Goal: Transaction & Acquisition: Book appointment/travel/reservation

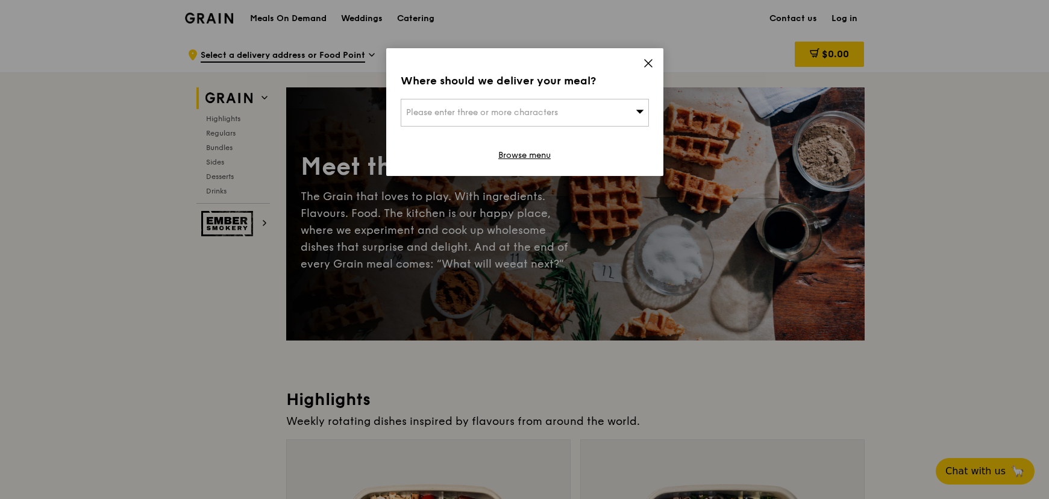
drag, startPoint x: 0, startPoint y: 0, endPoint x: 629, endPoint y: 65, distance: 632.7
click at [629, 65] on div "Where should we deliver your meal? Please enter three or more characters Browse…" at bounding box center [524, 112] width 277 height 128
drag, startPoint x: 629, startPoint y: 65, endPoint x: 640, endPoint y: 61, distance: 11.1
click at [639, 61] on div "Where should we deliver your meal? Please enter three or more characters Browse…" at bounding box center [524, 112] width 277 height 128
click at [646, 63] on icon at bounding box center [648, 63] width 11 height 11
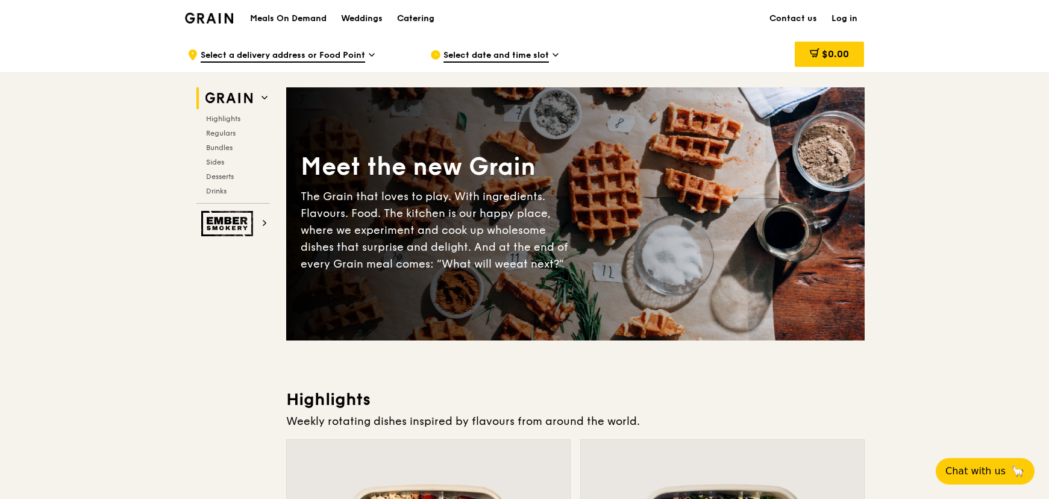
click at [418, 15] on div "Catering" at bounding box center [415, 19] width 37 height 36
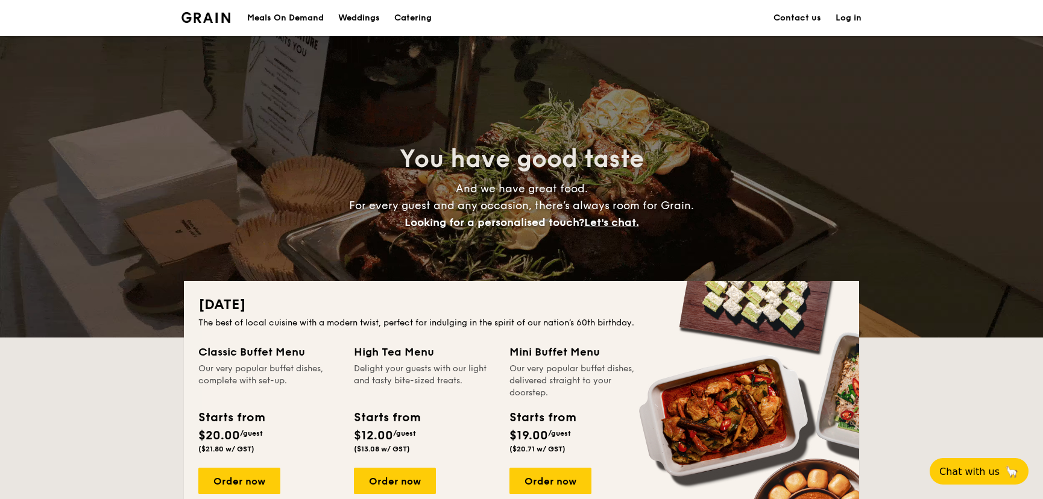
click at [591, 301] on h2 "National Day" at bounding box center [521, 304] width 646 height 19
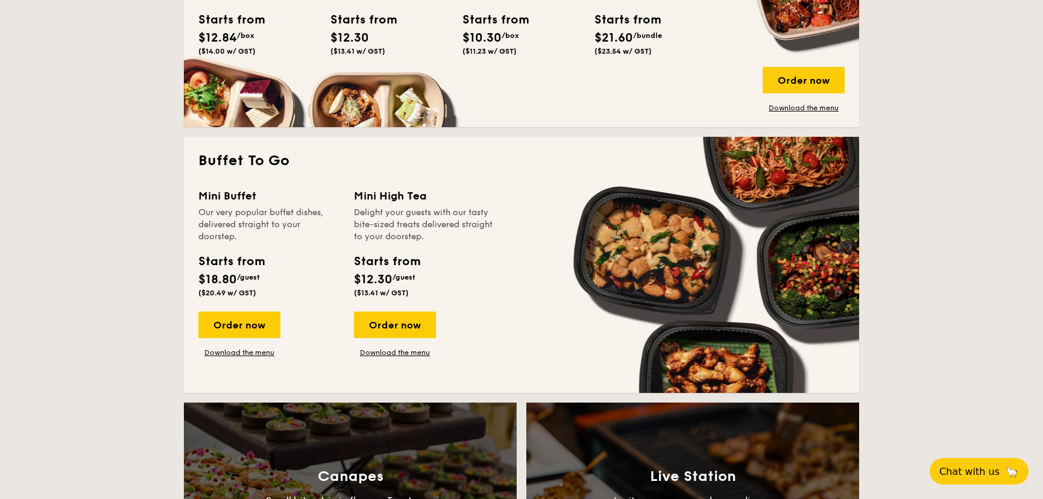
scroll to position [933, 0]
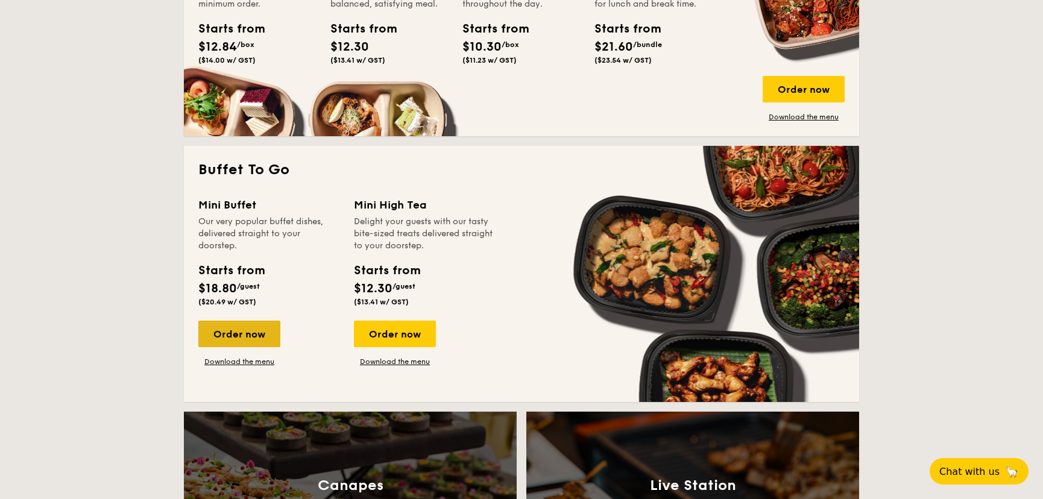
click at [177, 336] on div "National Day The best of local cuisine with a modern twist, perfect for indulgi…" at bounding box center [521, 133] width 694 height 1570
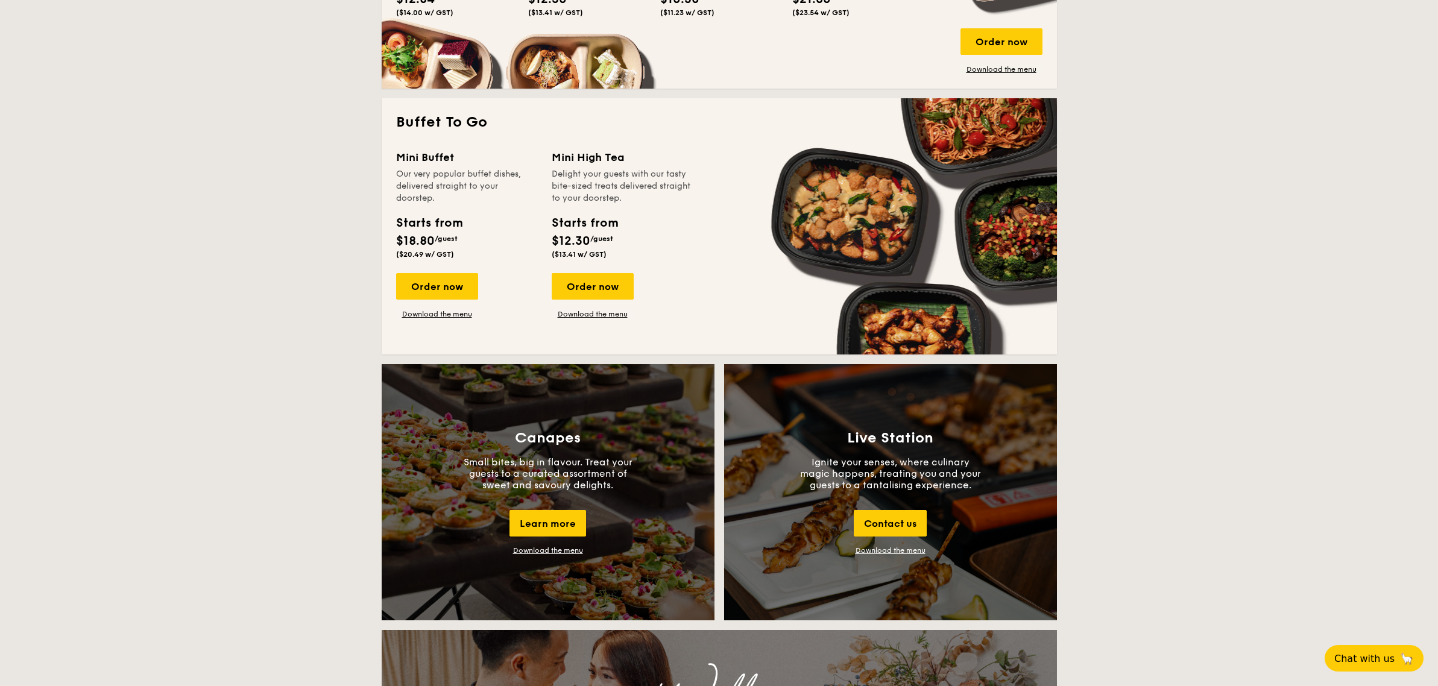
scroll to position [905, 0]
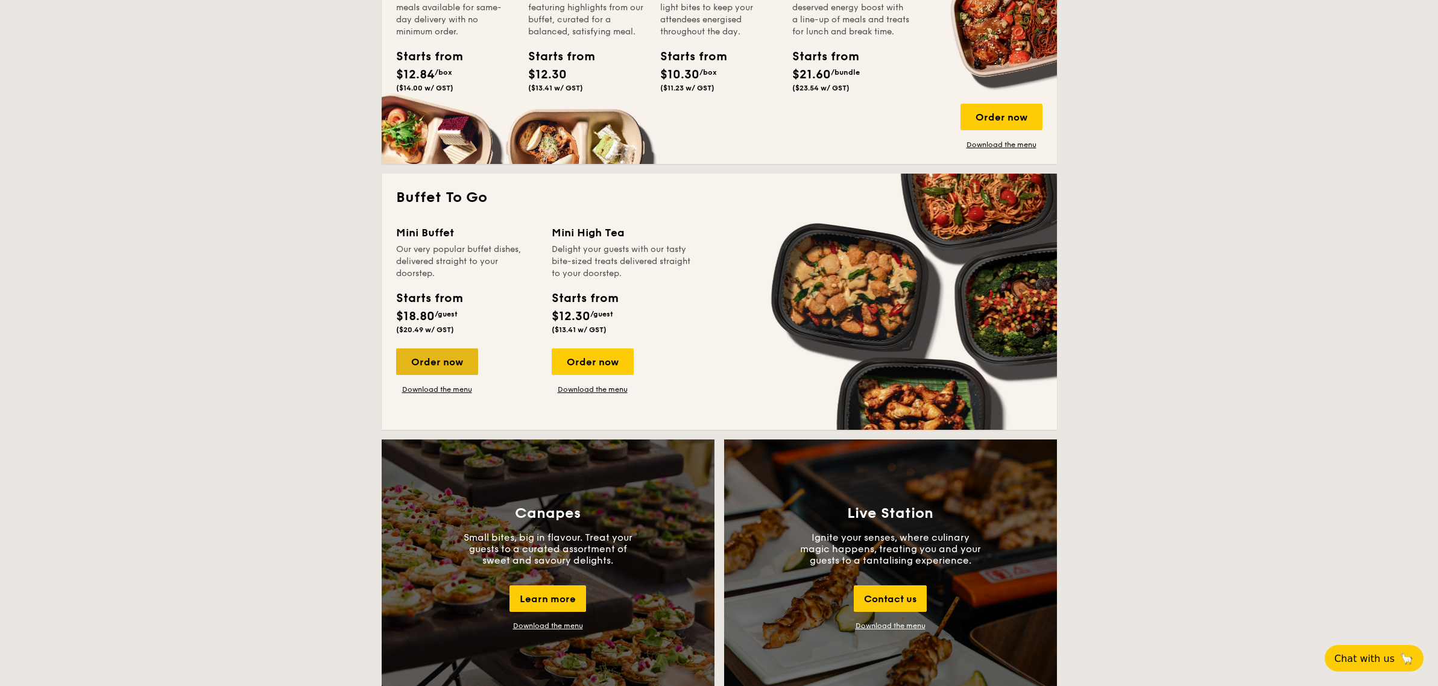
click at [448, 361] on div "Order now" at bounding box center [437, 361] width 82 height 27
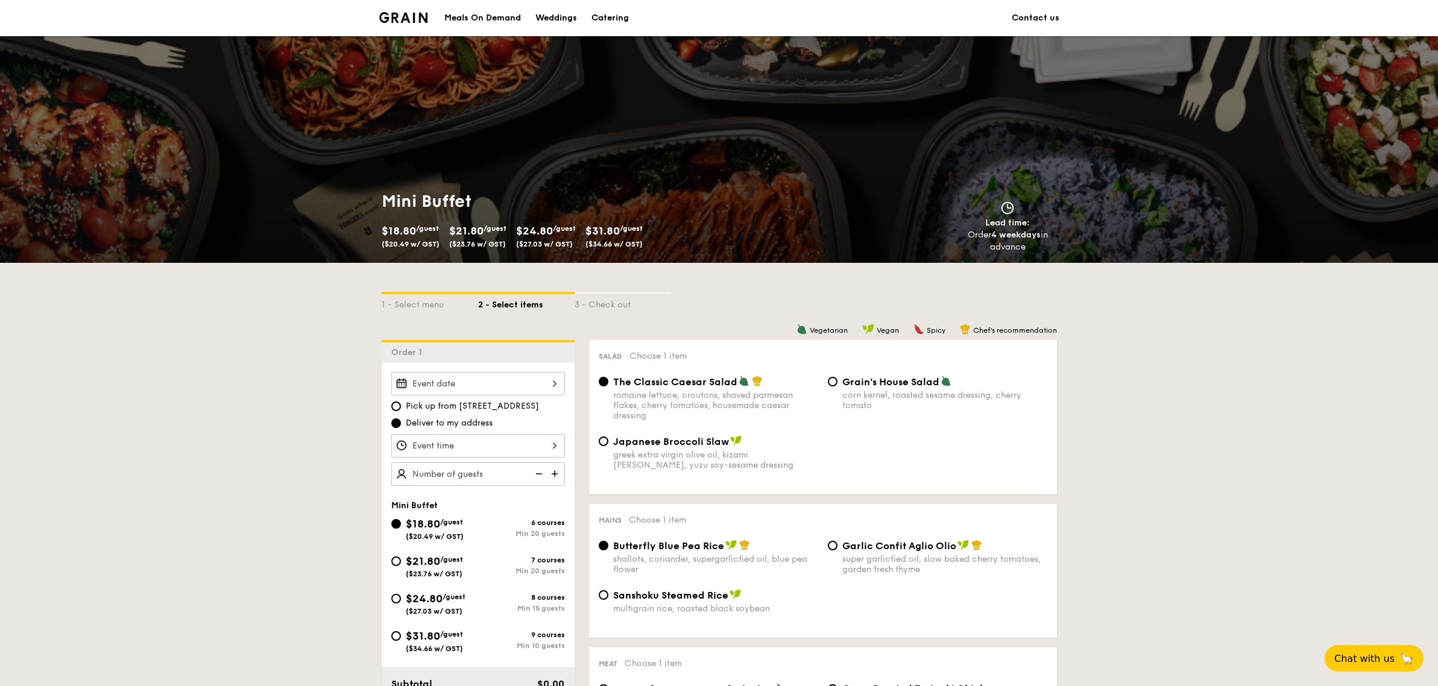
click at [465, 387] on input "Smoked Mesquite Whole Chicken brined in our in-house blend of herbs and spices,…" at bounding box center [478, 384] width 174 height 24
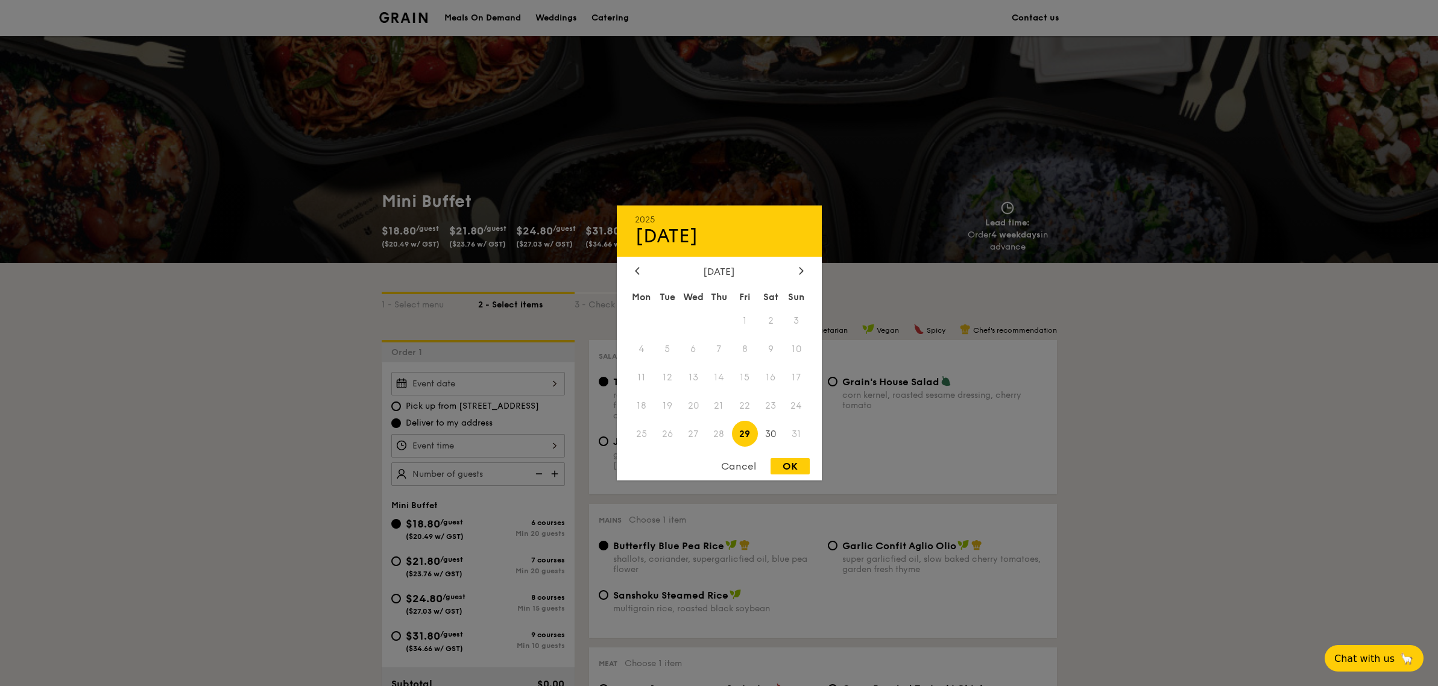
click at [748, 469] on div "Cancel" at bounding box center [738, 466] width 59 height 16
